Goal: Task Accomplishment & Management: Manage account settings

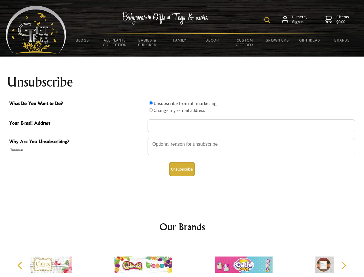
click at [268, 20] on img at bounding box center [267, 20] width 6 height 6
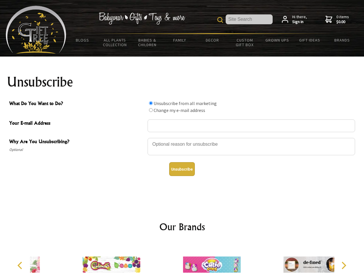
click at [182, 137] on div at bounding box center [250, 147] width 207 height 20
click at [151, 103] on input "What Do You Want to Do?" at bounding box center [151, 103] width 4 height 4
click at [151, 110] on input "What Do You Want to Do?" at bounding box center [151, 110] width 4 height 4
click at [182, 169] on button "Unsubscribe" at bounding box center [182, 169] width 26 height 14
click at [183, 260] on img at bounding box center [212, 264] width 58 height 43
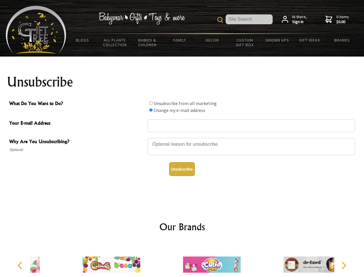
radio input "true"
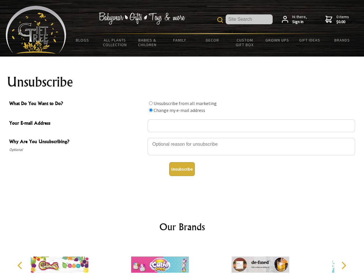
click at [21, 265] on icon "Previous" at bounding box center [20, 264] width 7 height 7
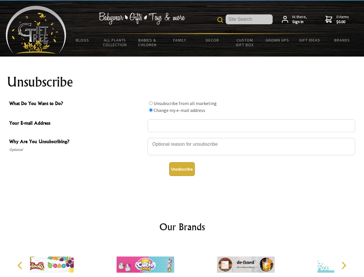
click at [343, 265] on icon "Next" at bounding box center [342, 264] width 7 height 7
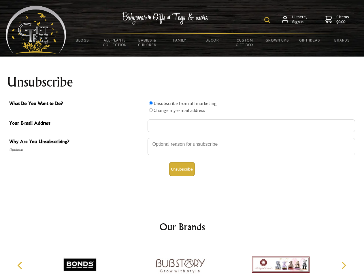
click at [268, 20] on img at bounding box center [267, 20] width 6 height 6
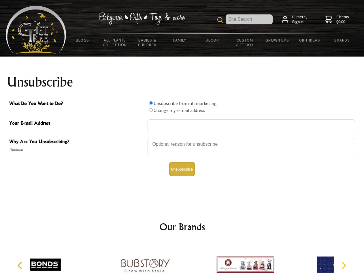
click at [182, 137] on div at bounding box center [250, 147] width 207 height 20
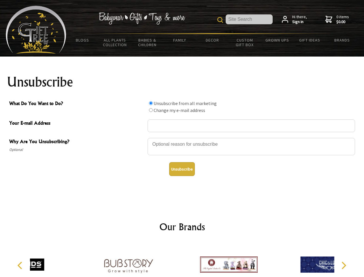
click at [151, 103] on input "What Do You Want to Do?" at bounding box center [151, 103] width 4 height 4
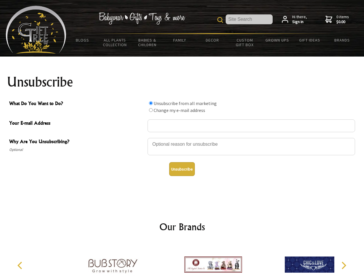
click at [151, 110] on input "What Do You Want to Do?" at bounding box center [151, 110] width 4 height 4
radio input "true"
click at [182, 169] on button "Unsubscribe" at bounding box center [182, 169] width 26 height 14
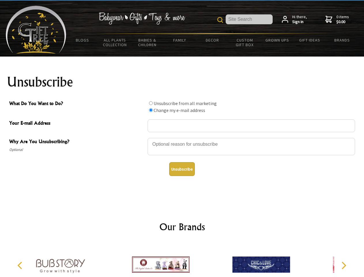
click at [21, 265] on icon "Previous" at bounding box center [20, 264] width 7 height 7
click at [343, 265] on icon "Next" at bounding box center [342, 264] width 7 height 7
